Goal: Transaction & Acquisition: Purchase product/service

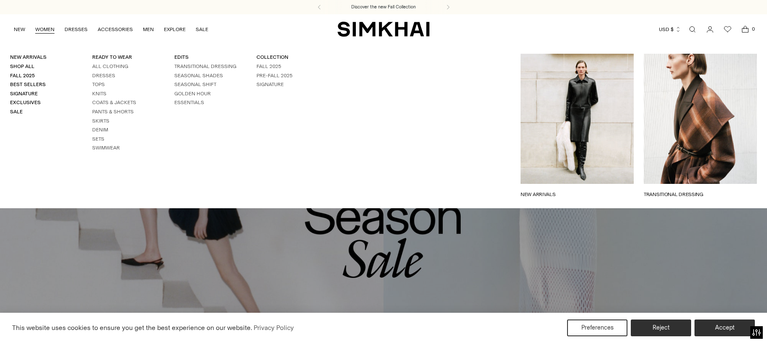
click at [53, 27] on link "WOMEN" at bounding box center [44, 29] width 19 height 18
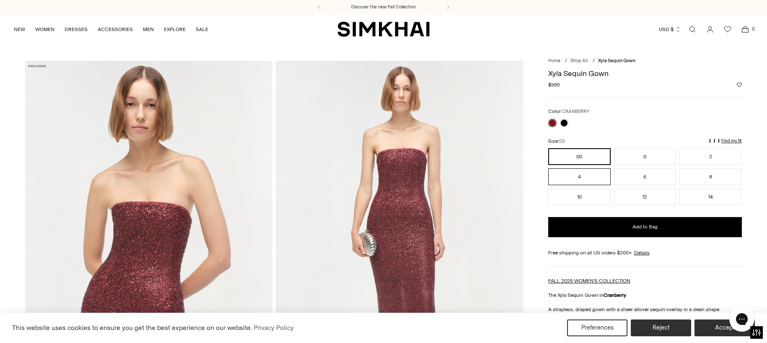
click at [574, 175] on button "4" at bounding box center [580, 176] width 62 height 17
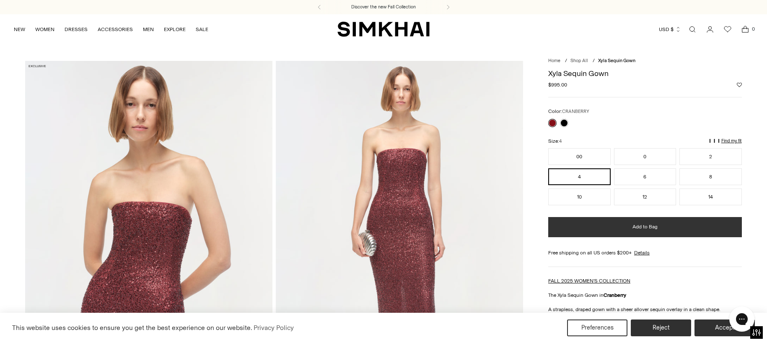
click at [578, 227] on button "Add to Bag" at bounding box center [646, 227] width 194 height 20
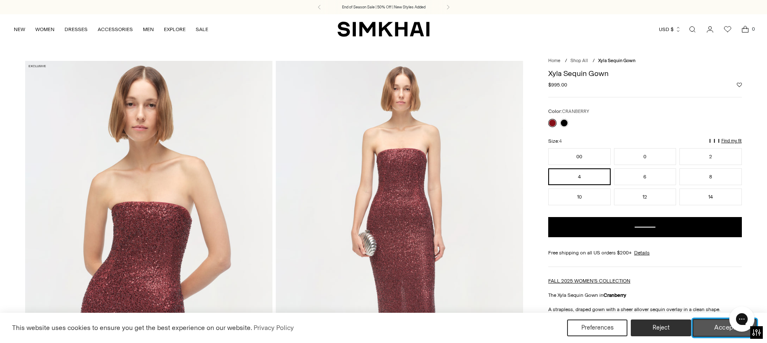
click at [708, 328] on button "Accept" at bounding box center [725, 328] width 64 height 18
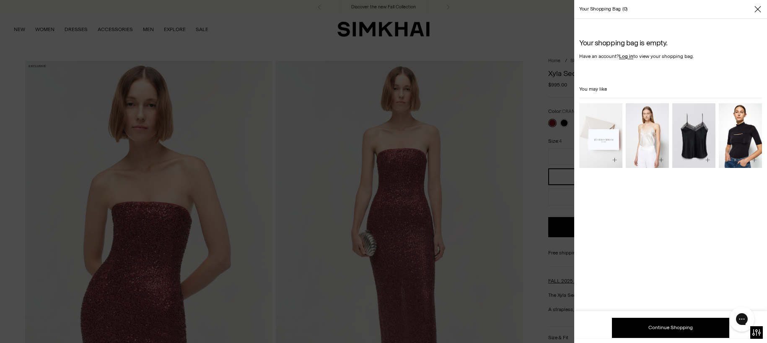
click at [605, 49] on div "Your shopping bag is empty. Have an account? Log in to view your shopping bag. …" at bounding box center [671, 106] width 183 height 134
click at [625, 57] on link "Log in" at bounding box center [626, 56] width 14 height 6
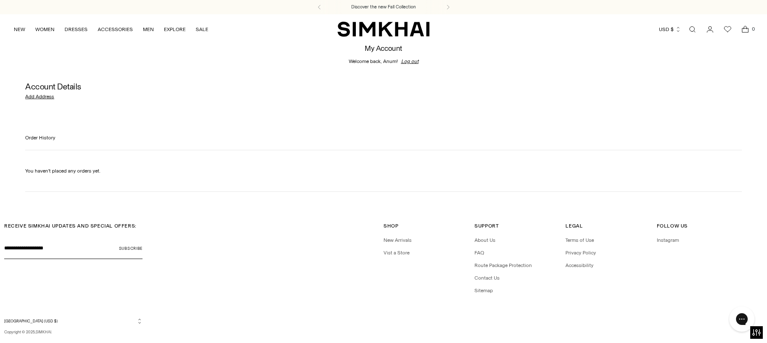
click at [749, 29] on icon "Open cart modal" at bounding box center [746, 30] width 6 height 4
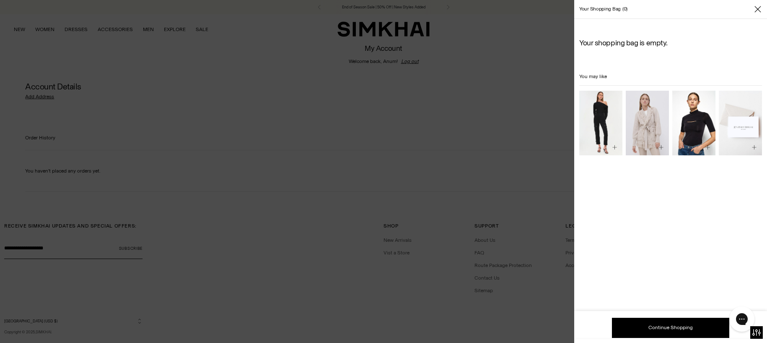
click at [402, 166] on div at bounding box center [383, 171] width 767 height 343
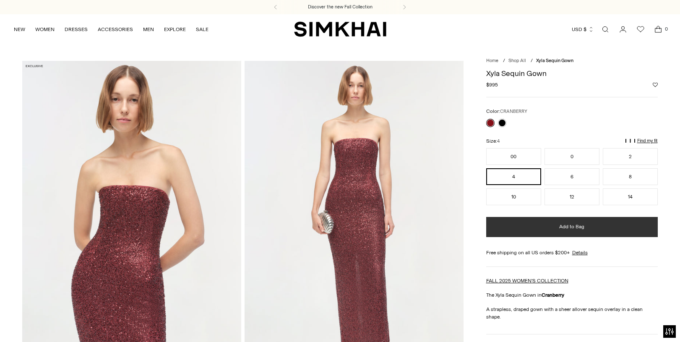
click at [515, 223] on button "Add to Bag" at bounding box center [572, 227] width 172 height 20
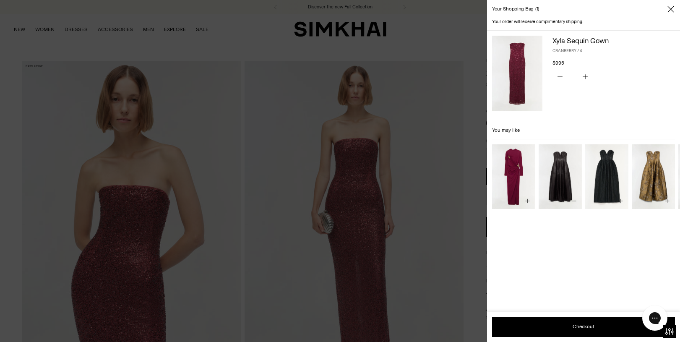
click at [0, 0] on img "Elaria Jacquard Bustier Gown" at bounding box center [0, 0] width 0 height 0
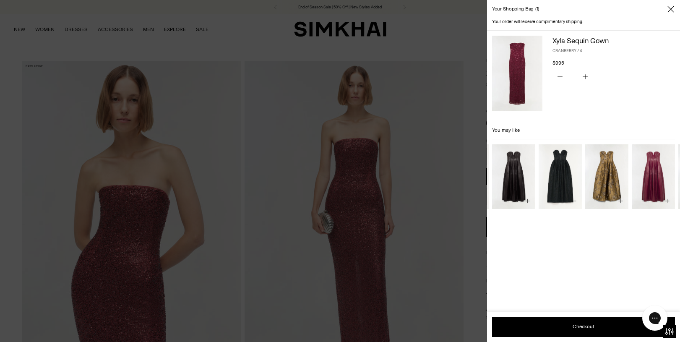
click at [0, 0] on img "Elaria Jacquard Bustier Gown" at bounding box center [0, 0] width 0 height 0
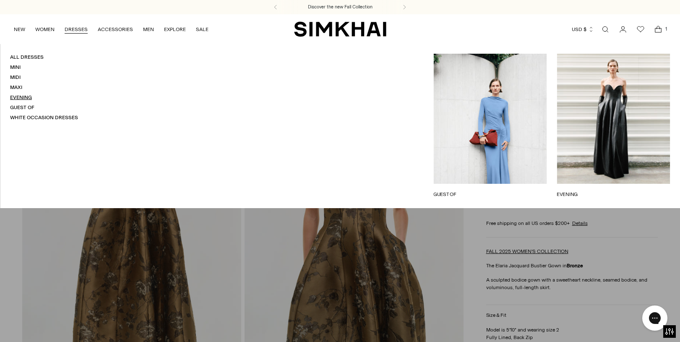
click at [19, 98] on link "Evening" at bounding box center [21, 97] width 22 height 6
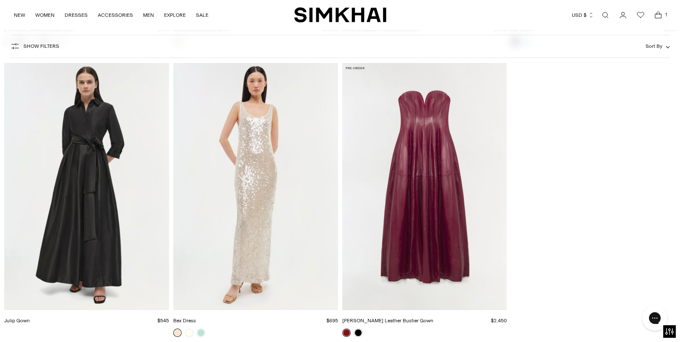
scroll to position [2459, 0]
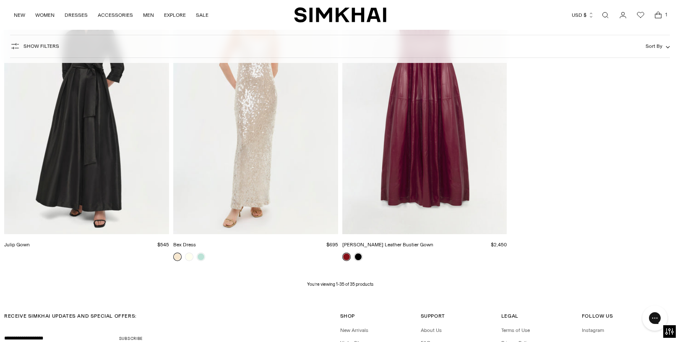
click at [661, 15] on icon "Open cart modal" at bounding box center [658, 15] width 12 height 8
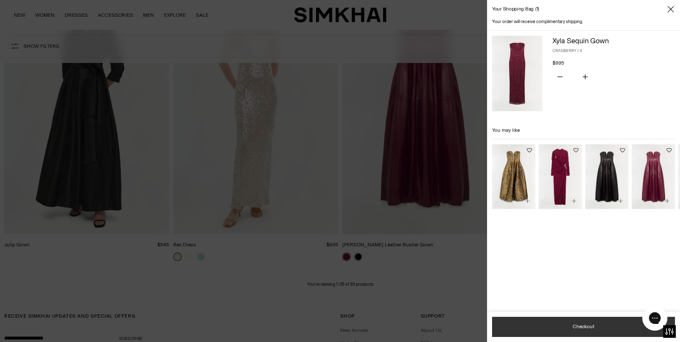
click at [551, 327] on button "Checkout" at bounding box center [583, 327] width 183 height 20
